Goal: Transaction & Acquisition: Subscribe to service/newsletter

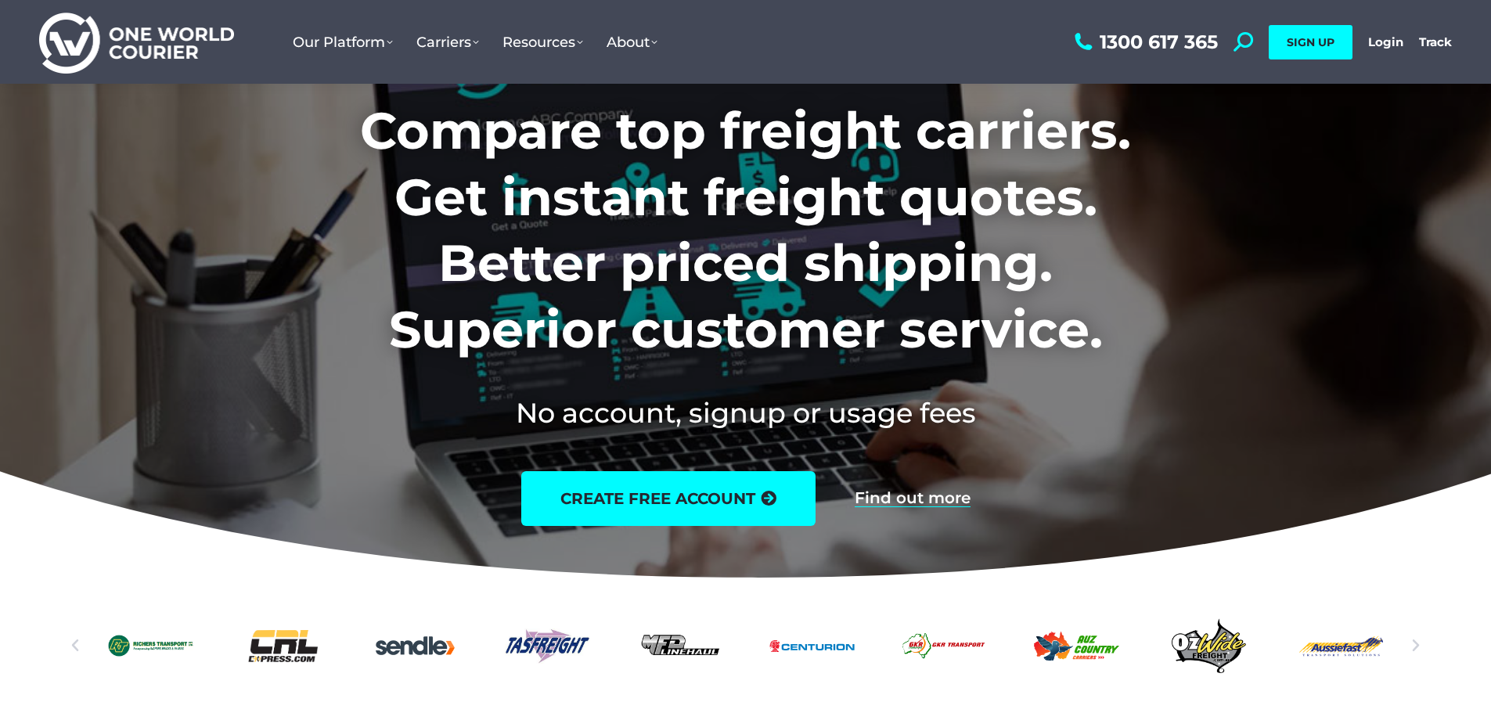
scroll to position [78, 0]
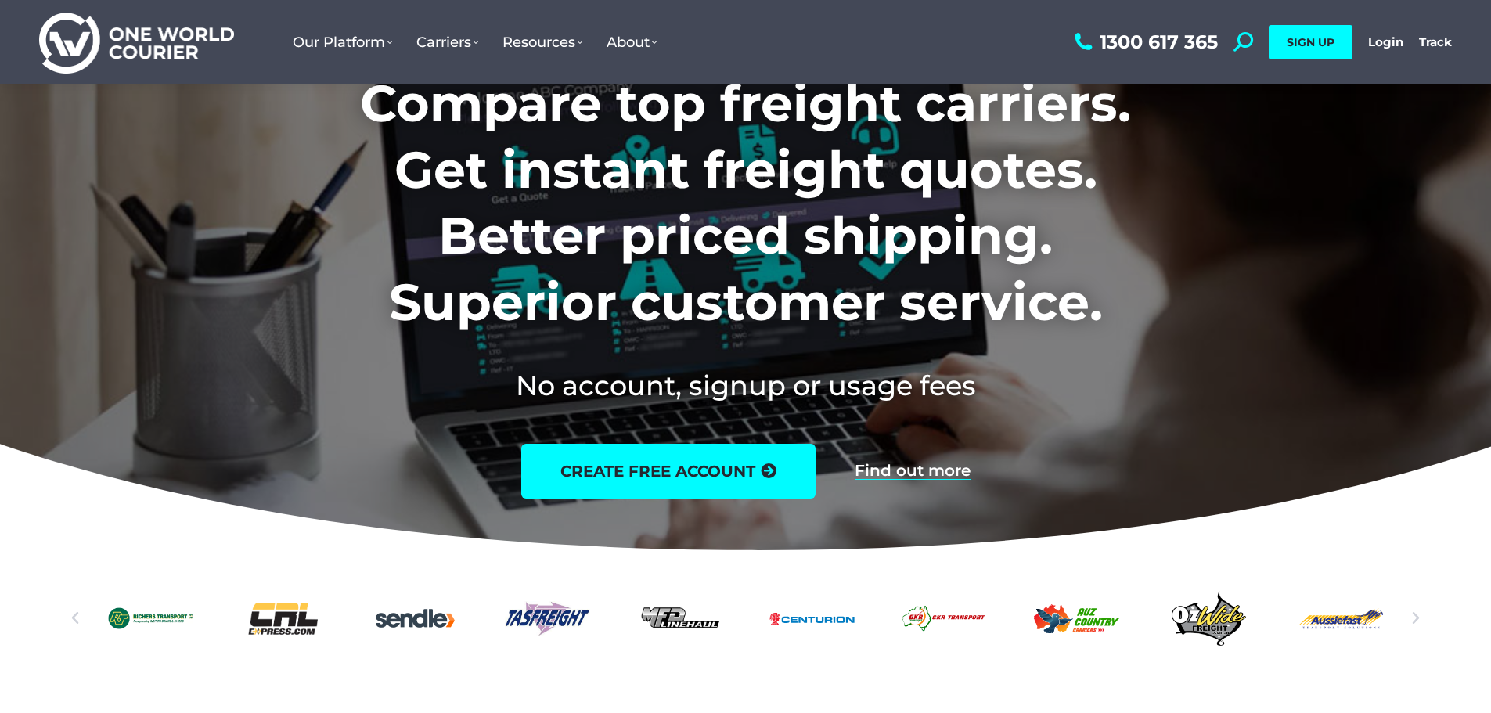
click at [1211, 615] on div "OzWide-Freight-logo" at bounding box center [1208, 618] width 85 height 55
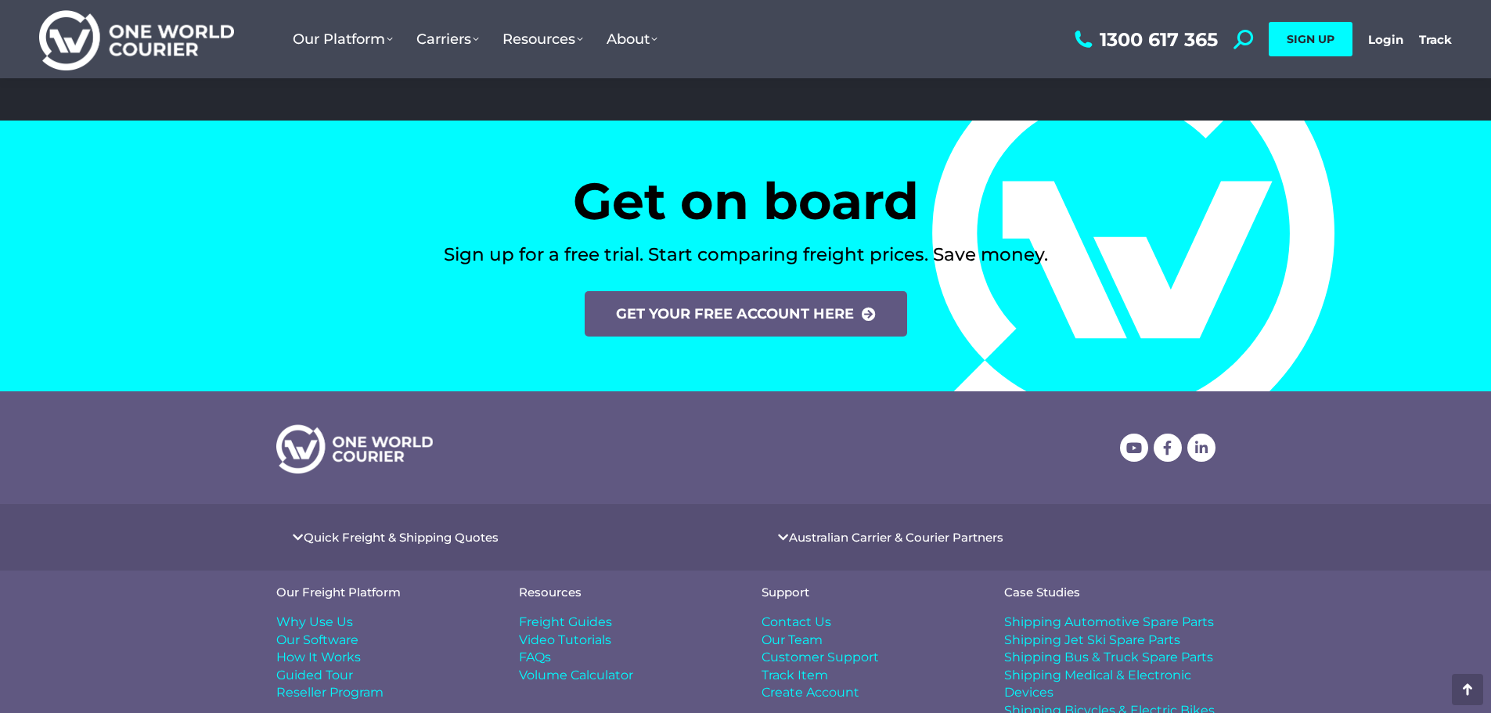
scroll to position [6463, 0]
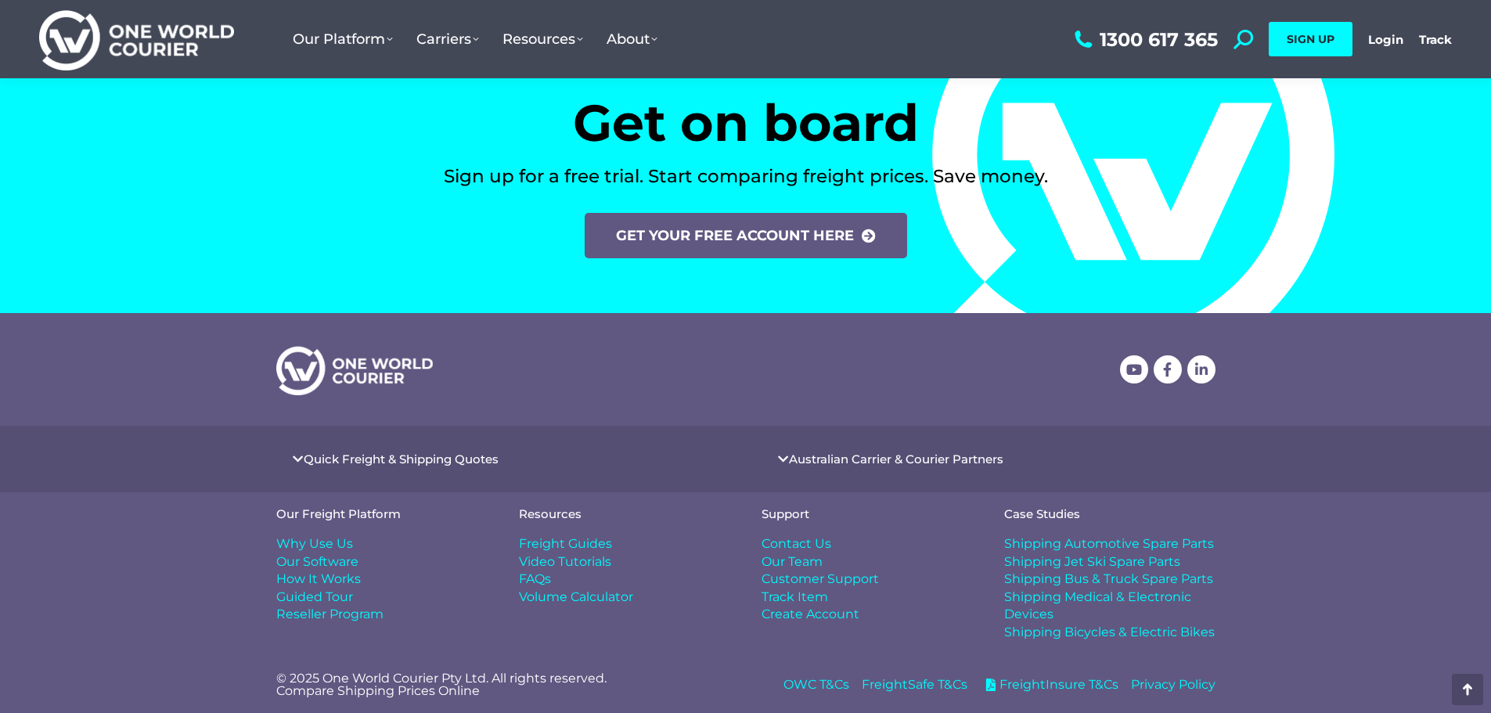
click at [525, 577] on span "FAQs" at bounding box center [535, 579] width 32 height 17
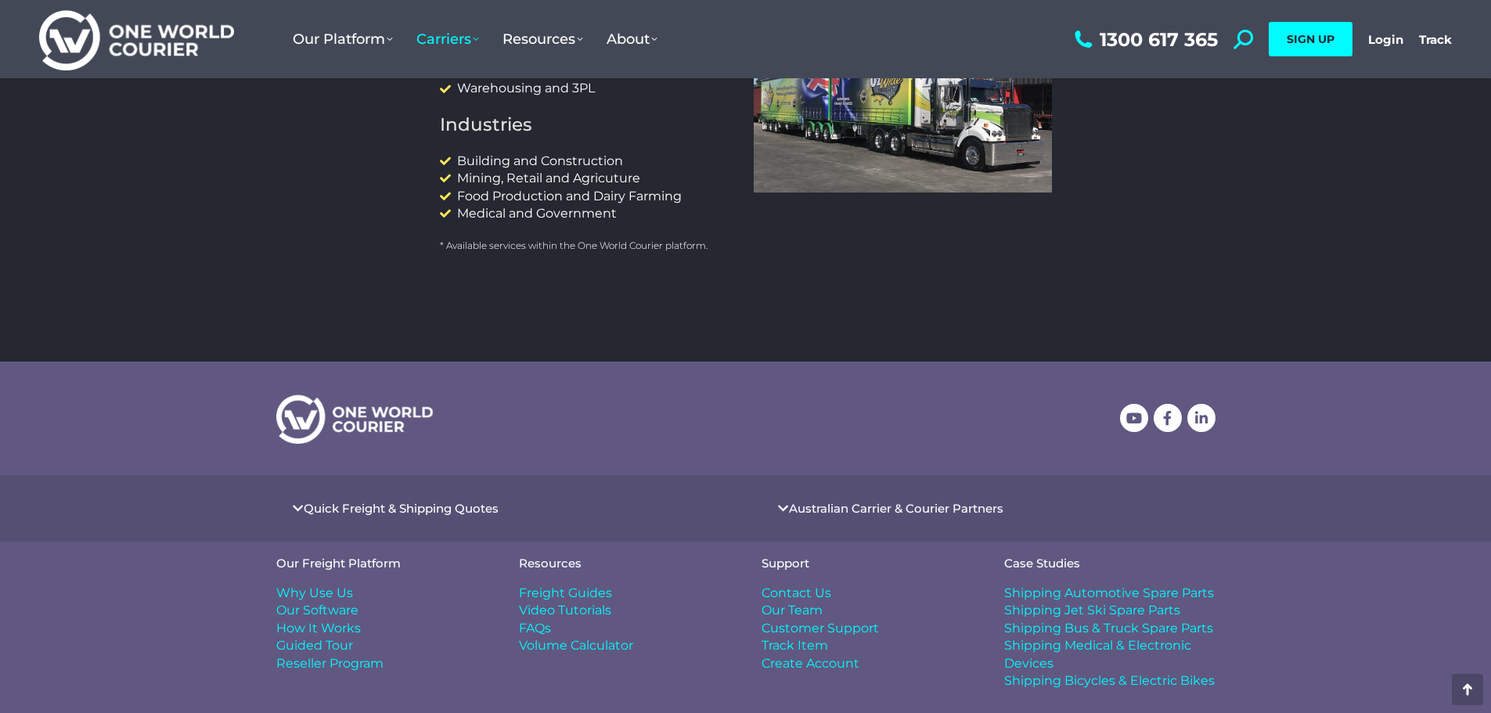
scroll to position [528, 0]
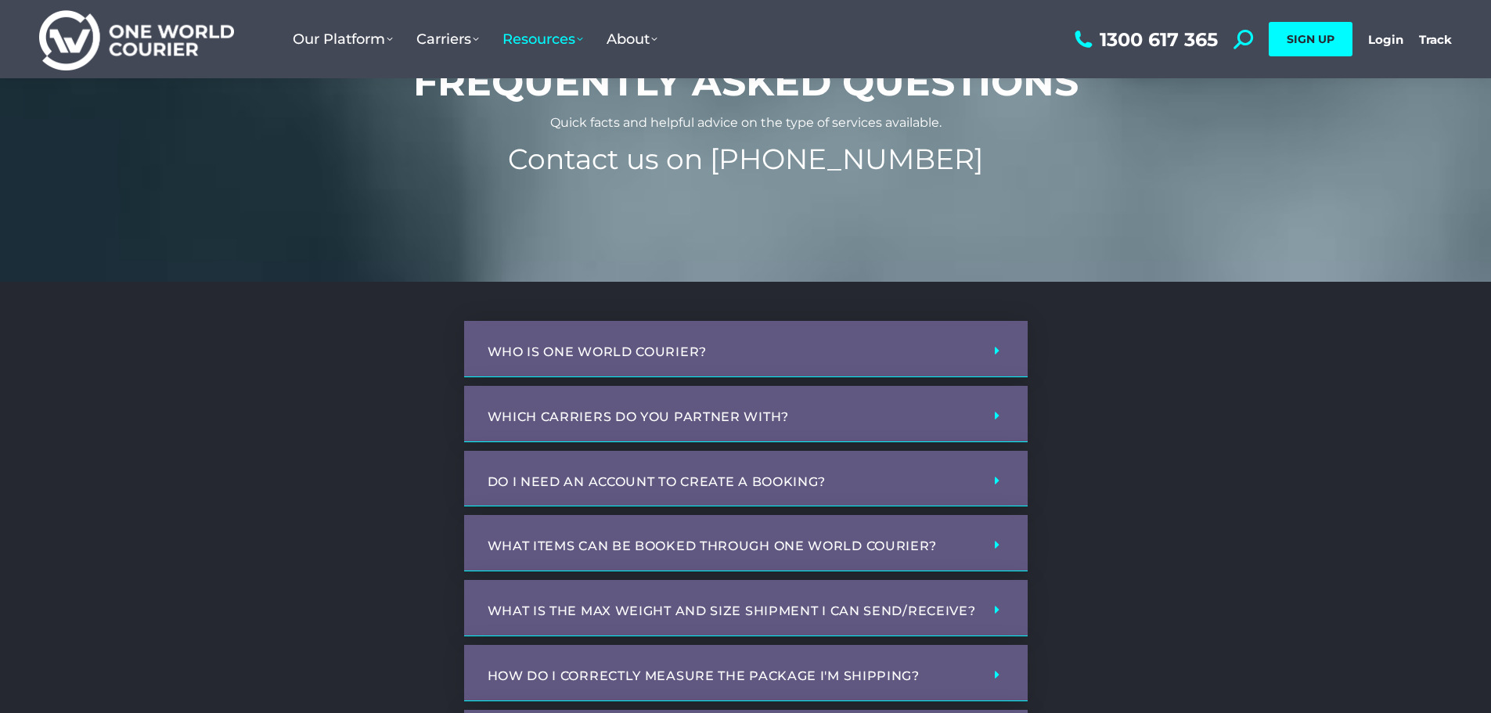
scroll to position [157, 0]
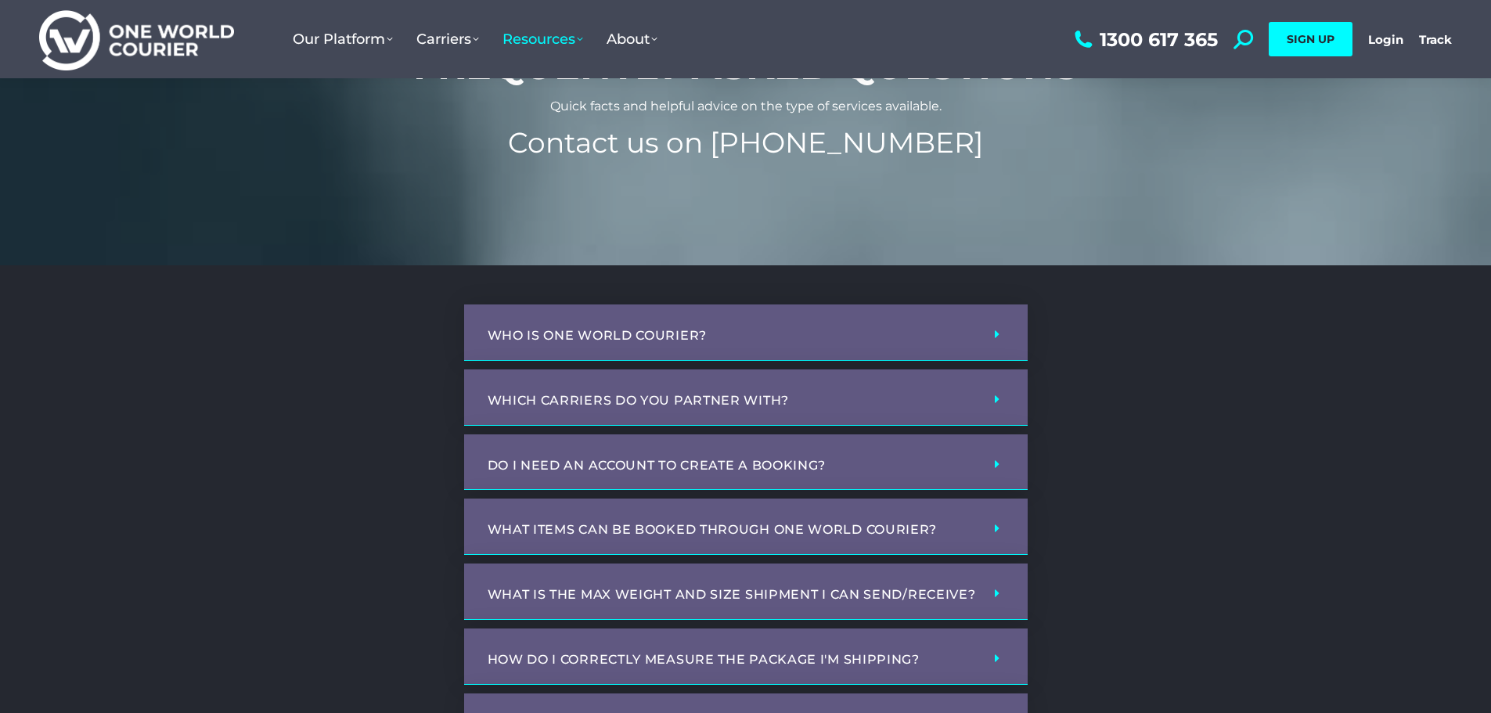
click at [993, 398] on span at bounding box center [993, 399] width 13 height 13
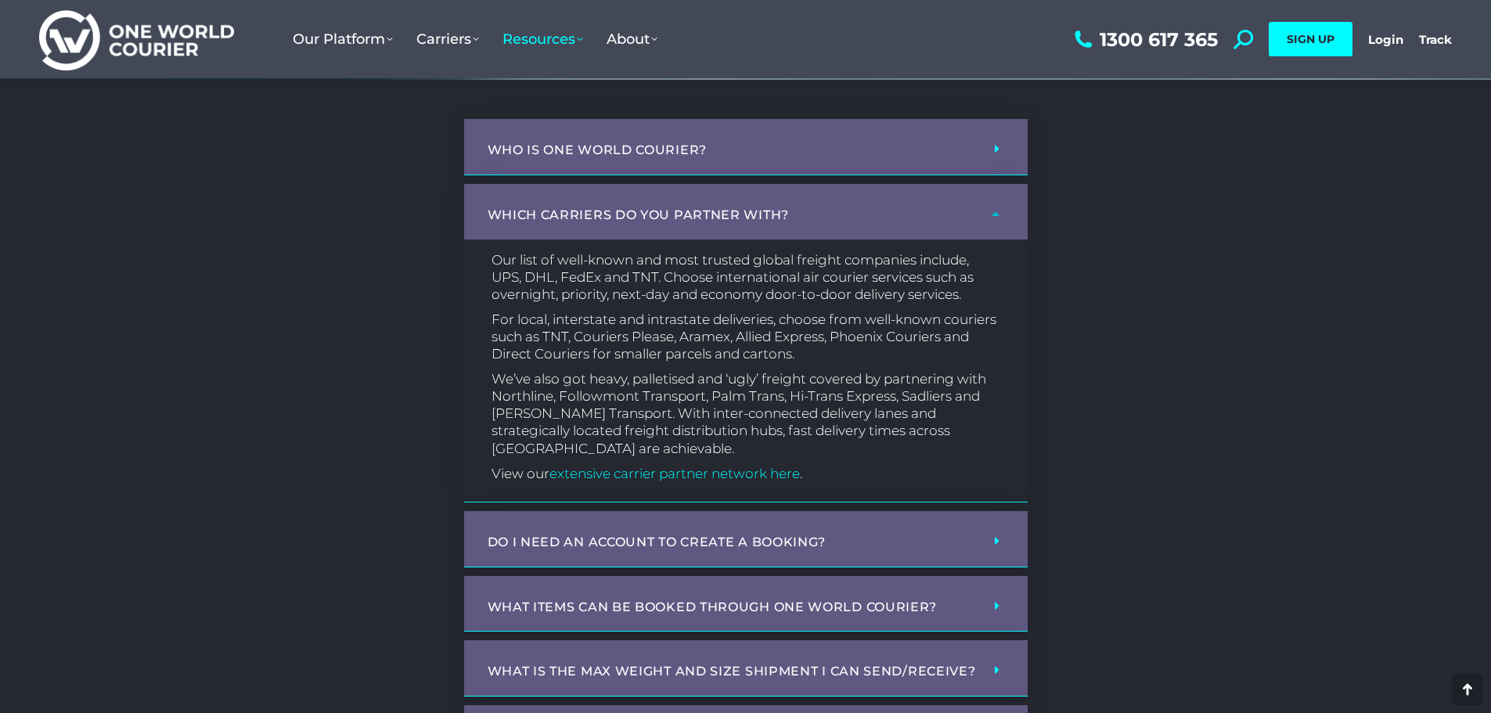
scroll to position [0, 0]
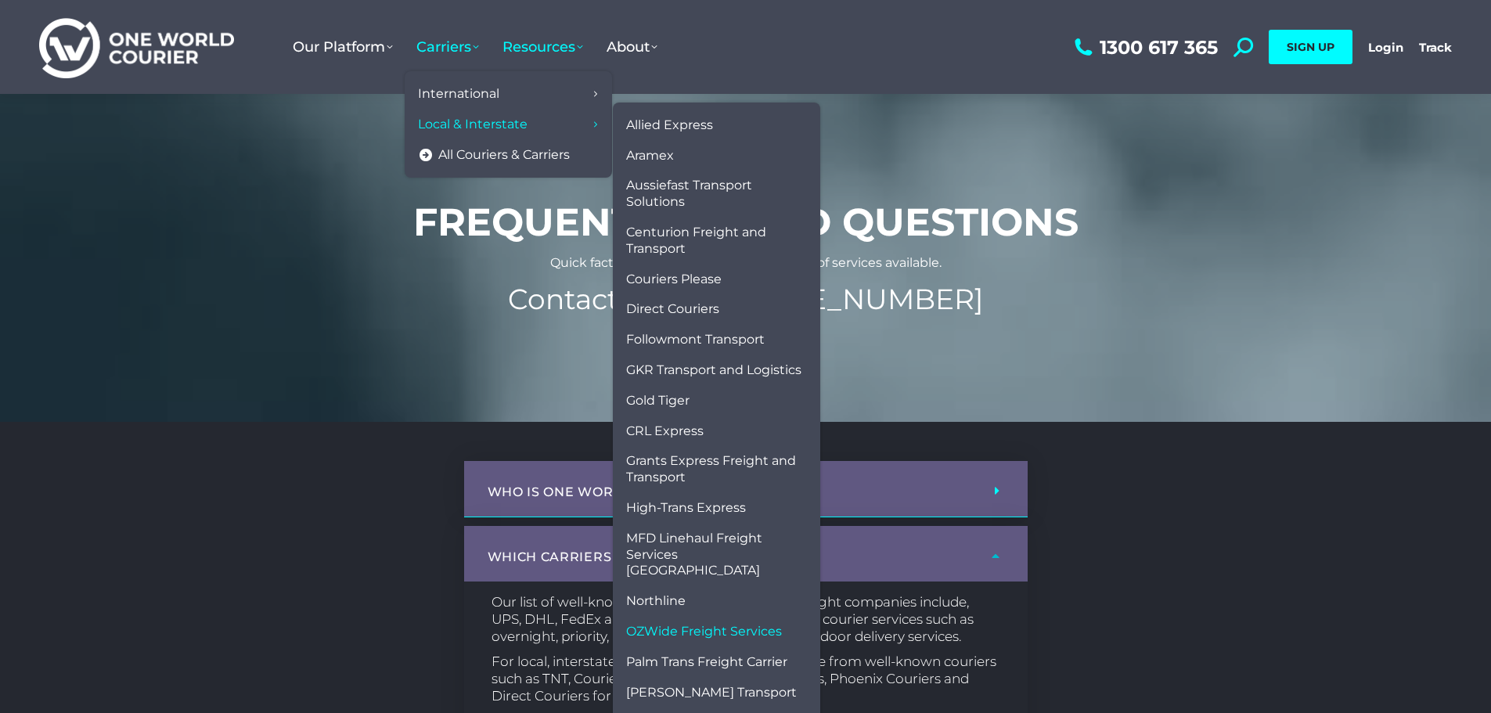
click at [682, 624] on span "OZWide Freight Services" at bounding box center [704, 632] width 156 height 16
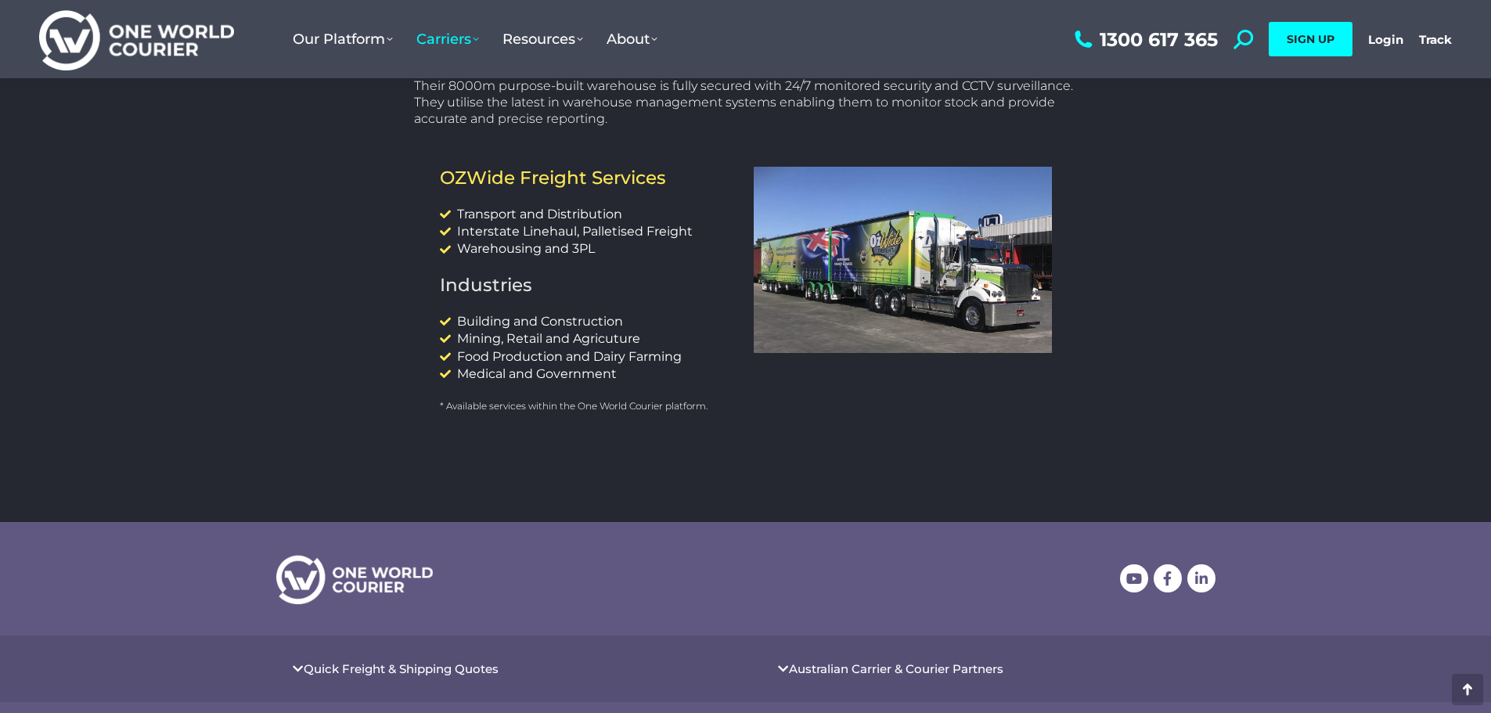
scroll to position [998, 0]
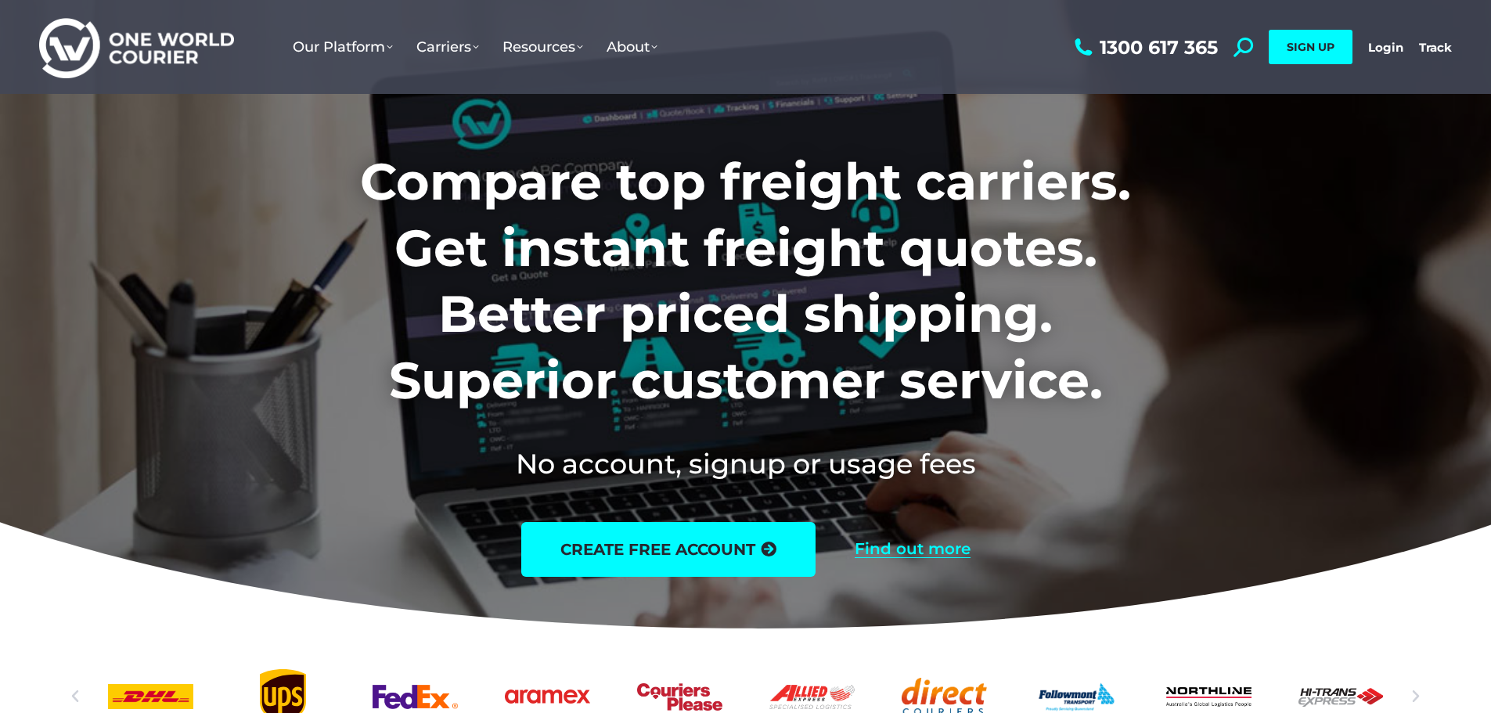
click at [912, 546] on link "Find out more" at bounding box center [913, 549] width 116 height 17
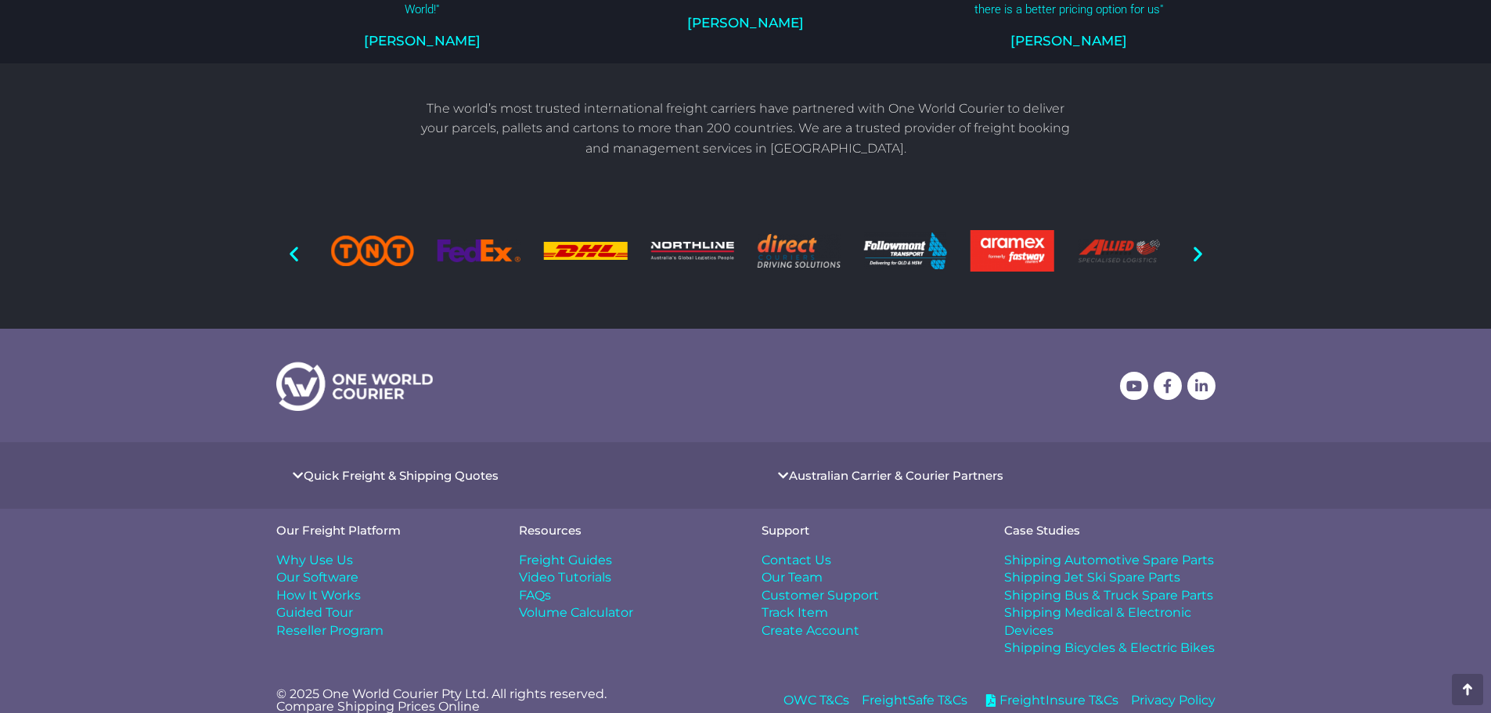
scroll to position [1268, 0]
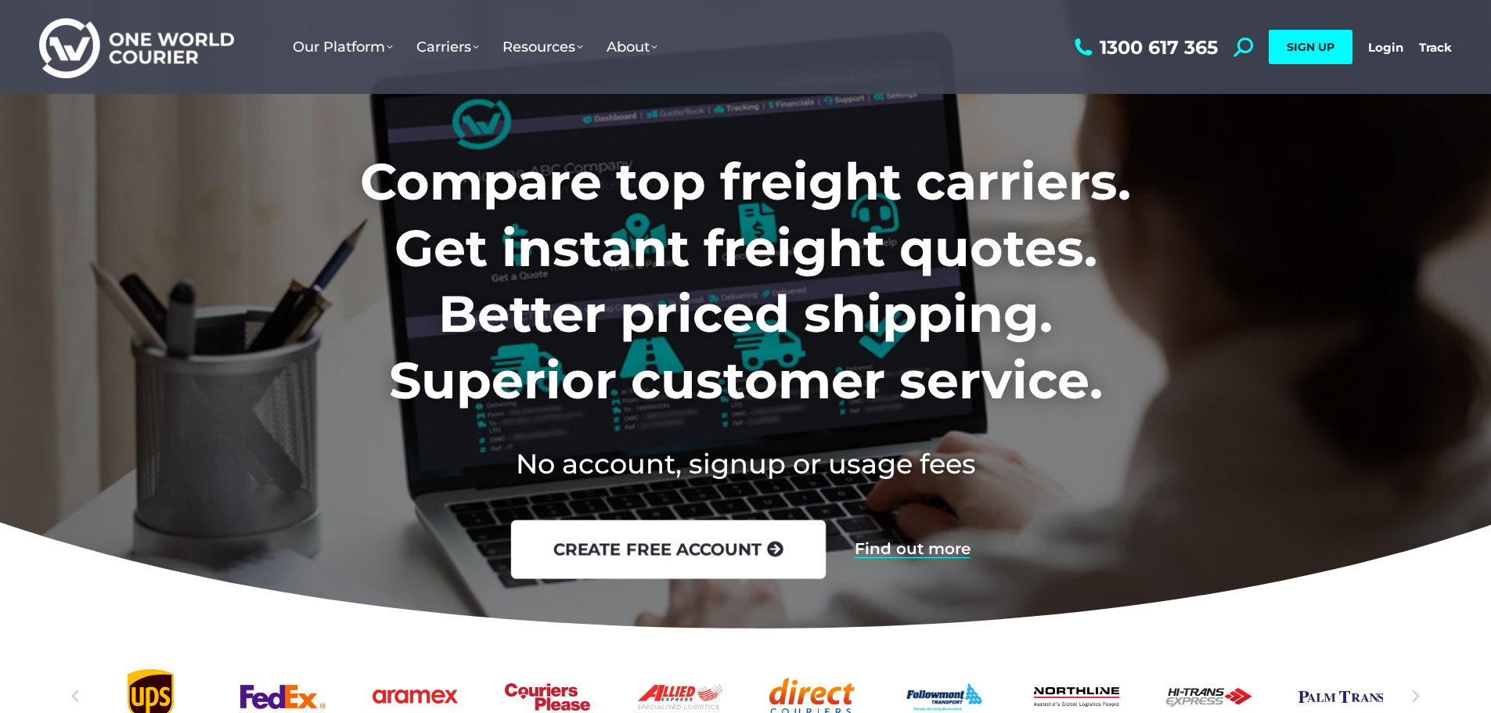
click at [778, 543] on icon at bounding box center [775, 549] width 16 height 16
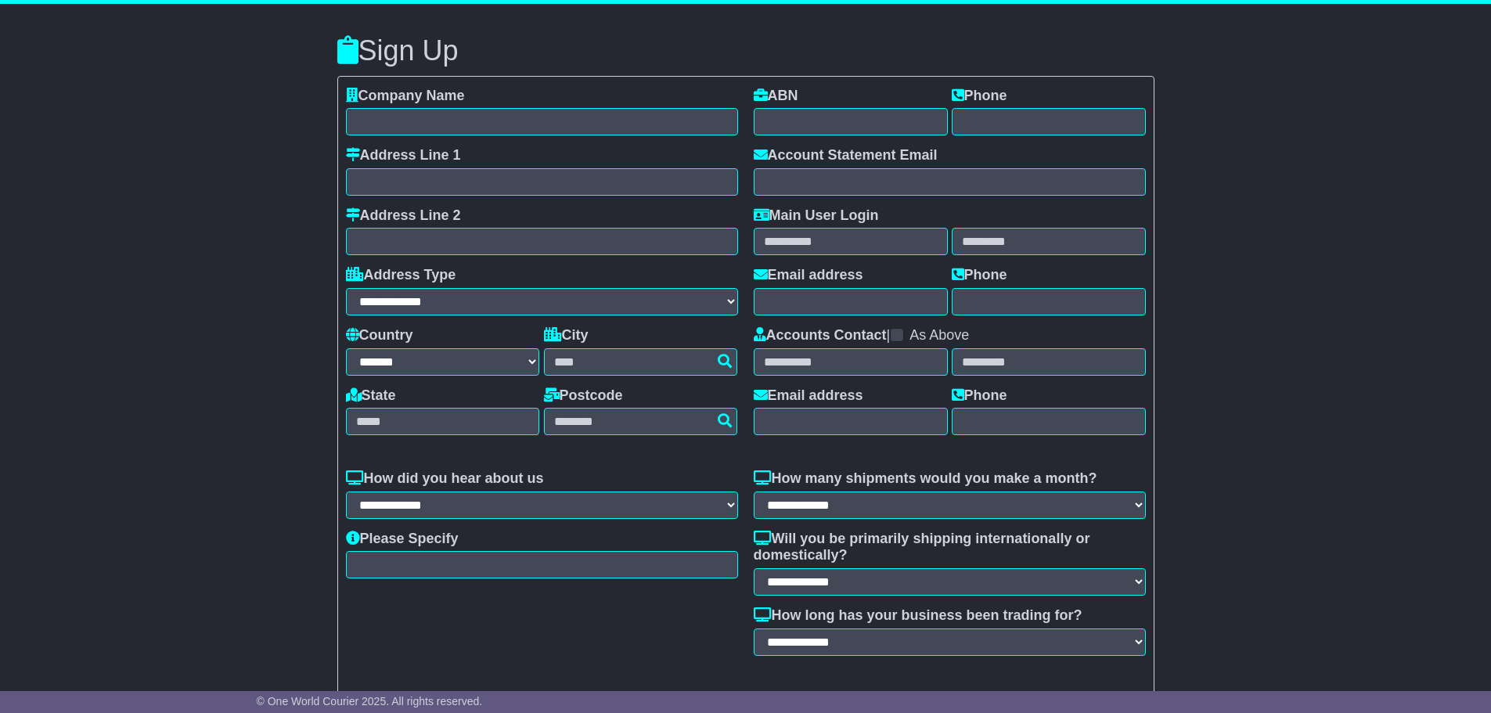
select select "**"
